Goal: Task Accomplishment & Management: Use online tool/utility

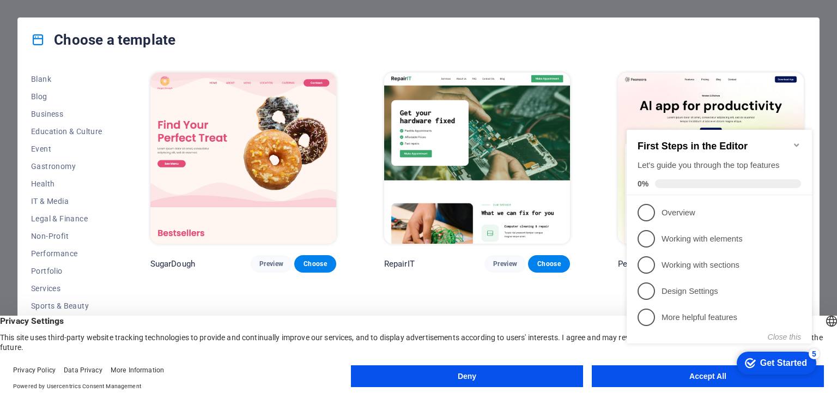
click at [670, 378] on div "checkmark Get Started 5 First Steps in the Editor Let's guide you through the t…" at bounding box center [721, 245] width 198 height 265
click at [799, 141] on icon "Minimize checklist" at bounding box center [796, 145] width 9 height 9
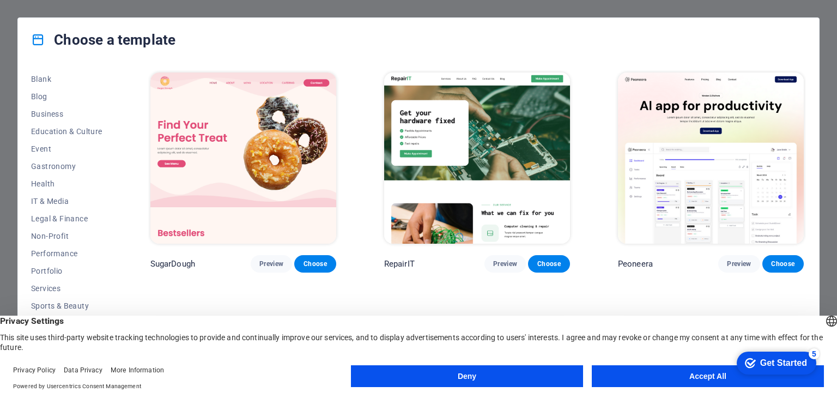
click at [675, 377] on button "Accept All" at bounding box center [708, 376] width 232 height 22
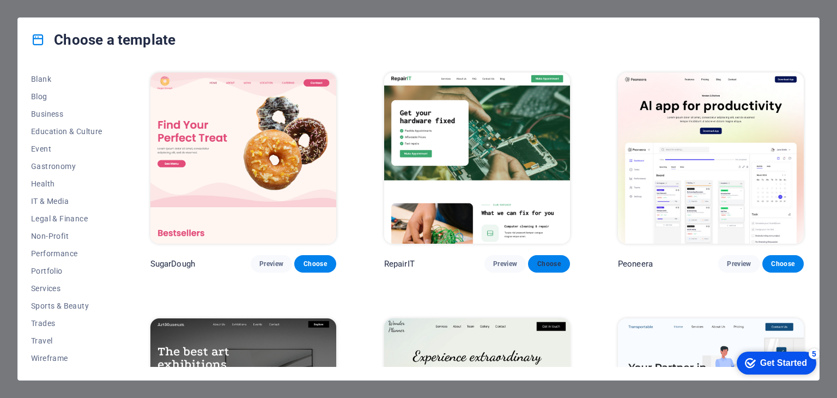
click at [551, 266] on span "Choose" at bounding box center [549, 263] width 24 height 9
click at [537, 261] on span "Choose" at bounding box center [549, 263] width 24 height 9
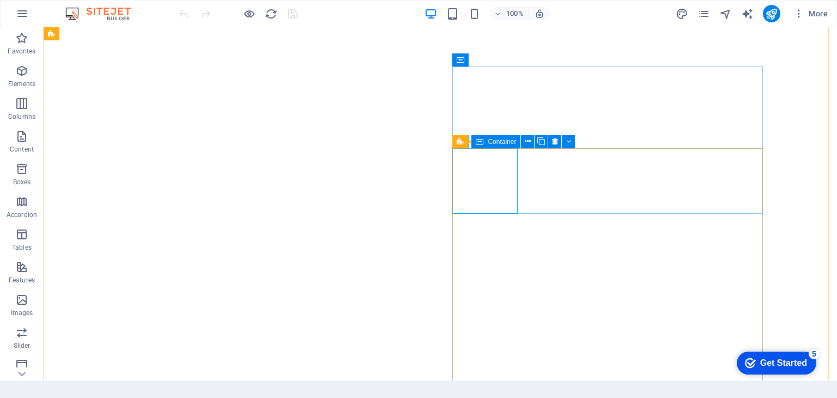
click at [479, 143] on icon at bounding box center [480, 141] width 8 height 13
click at [537, 142] on icon at bounding box center [541, 141] width 8 height 11
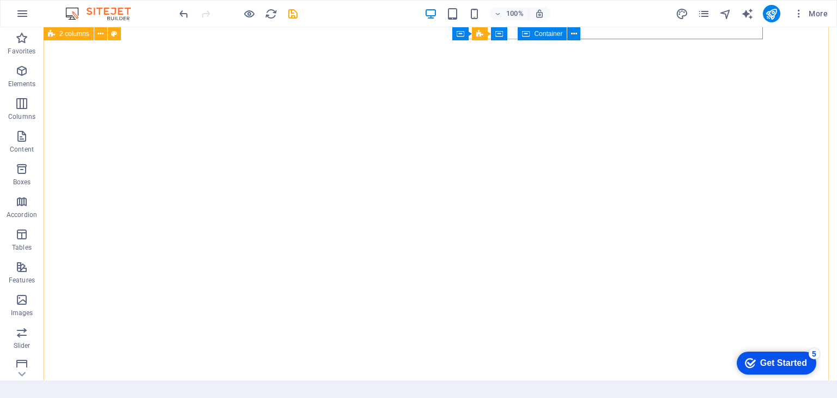
select select "px"
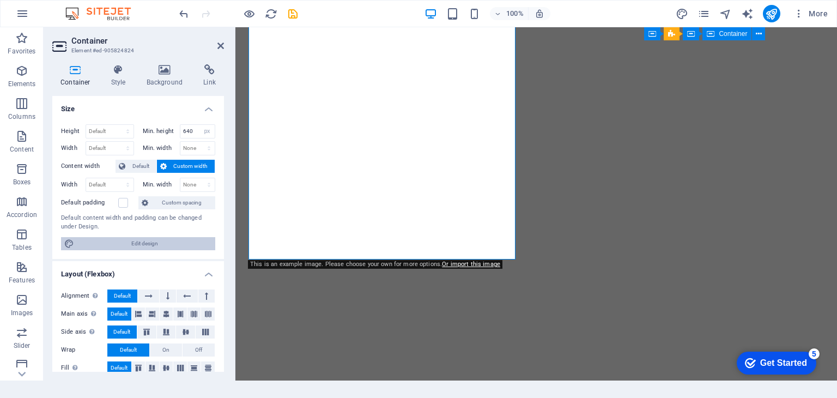
scroll to position [54, 0]
